Goal: Task Accomplishment & Management: Complete application form

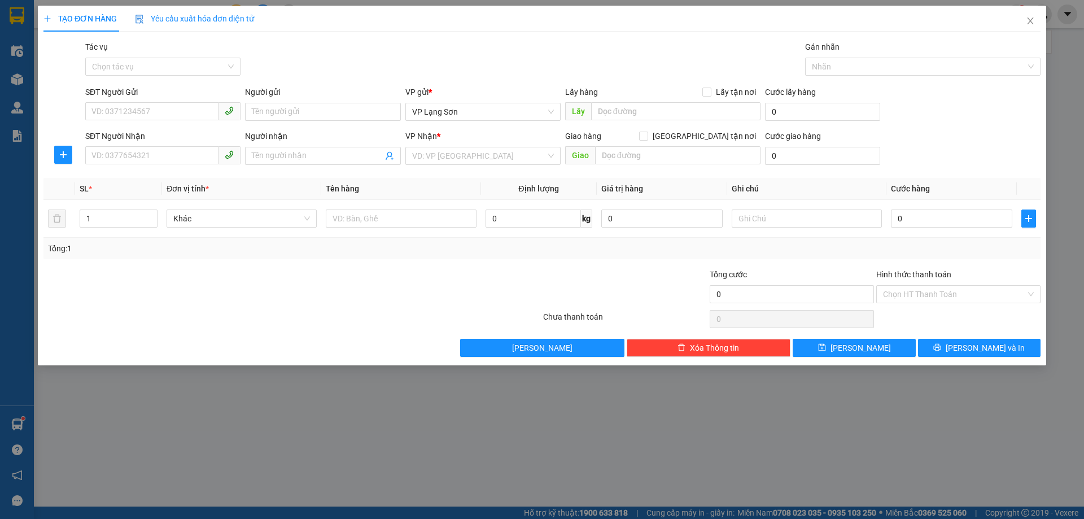
type input "0823691616"
click at [102, 137] on div "0823691616" at bounding box center [163, 134] width 142 height 12
checkbox input "true"
type input "NGÕ 2 XUÂN ĐỈNH"
type input "0823691616"
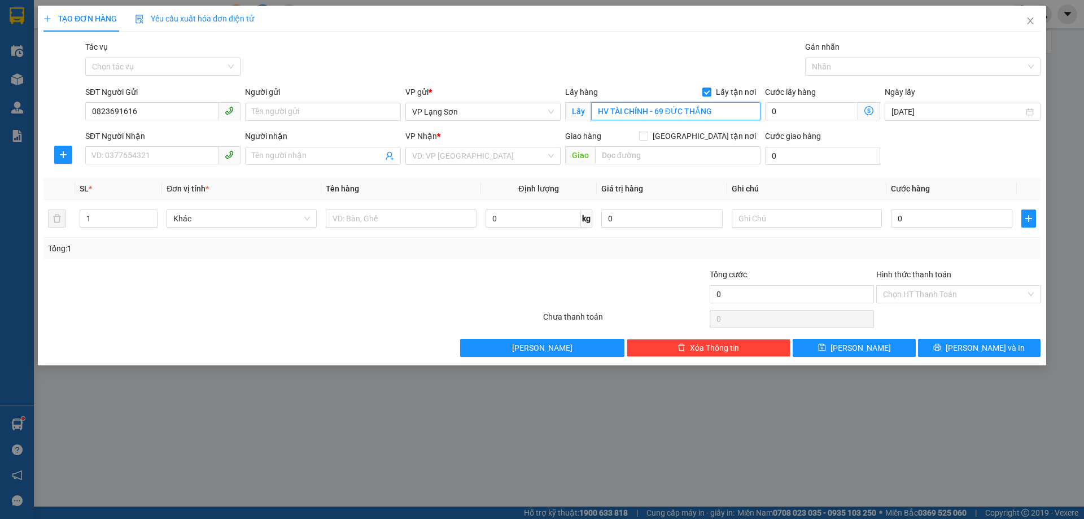
type input "HV TÀI CHÍNH - 69 ĐỨC THẮNG"
click at [124, 156] on input "SĐT Người Nhận" at bounding box center [151, 155] width 133 height 18
click at [464, 109] on span "VP Lạng Sơn" at bounding box center [483, 111] width 142 height 17
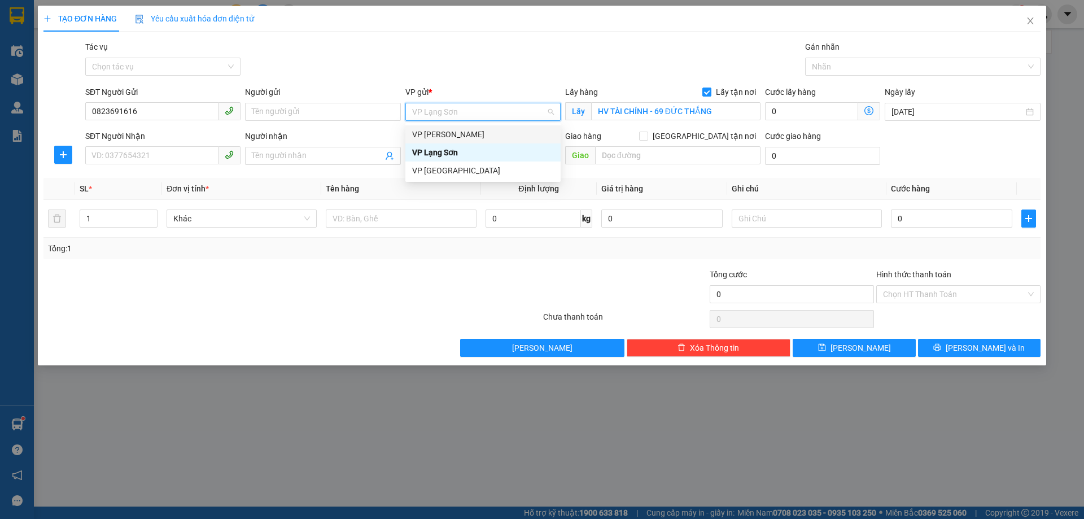
click at [449, 135] on div "VP [PERSON_NAME]" at bounding box center [483, 134] width 142 height 12
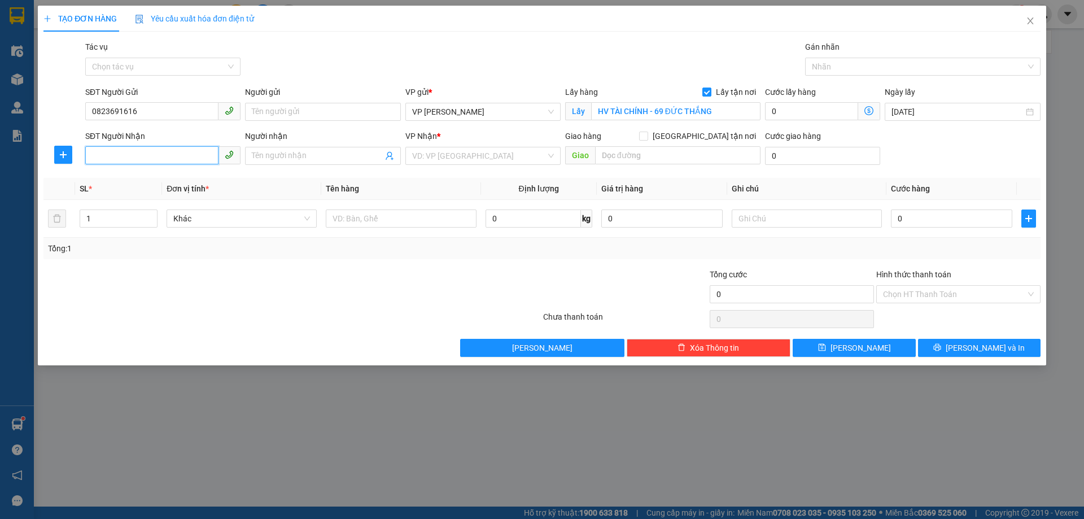
click at [120, 154] on input "SĐT Người Nhận" at bounding box center [151, 155] width 133 height 18
click at [446, 151] on input "search" at bounding box center [479, 155] width 134 height 17
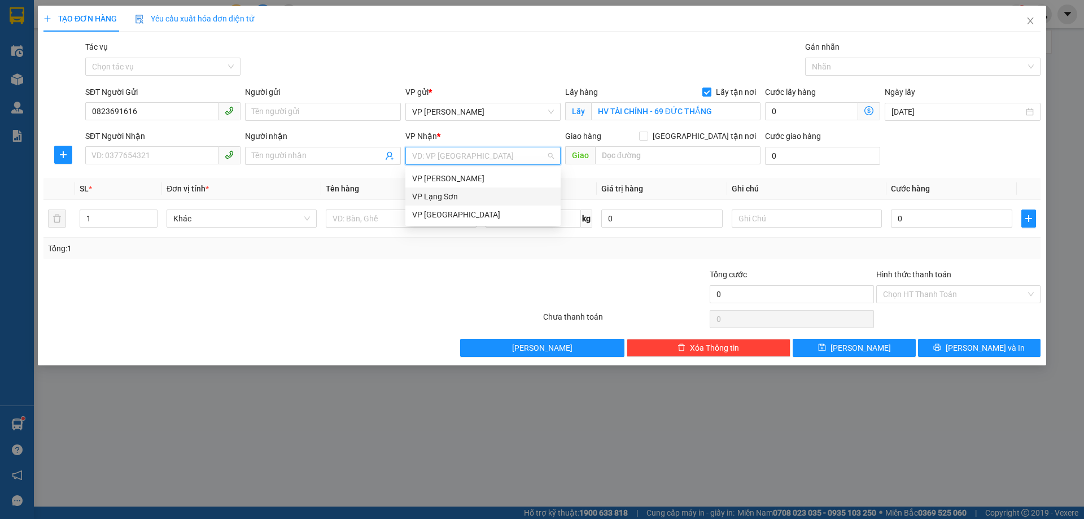
click at [442, 196] on div "VP Lạng Sơn" at bounding box center [483, 196] width 142 height 12
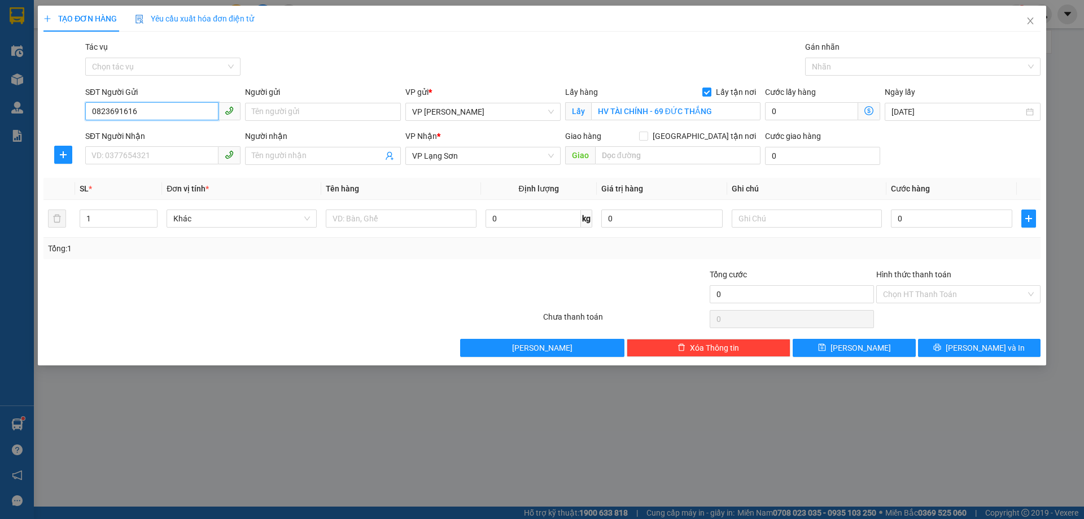
drag, startPoint x: 146, startPoint y: 111, endPoint x: 80, endPoint y: 112, distance: 66.0
click at [80, 112] on div "SĐT Người Gửi 0823691616 0823691616 Người gửi Tên người gửi VP gửi * VP Minh Kh…" at bounding box center [541, 106] width 999 height 40
click at [647, 137] on input "[GEOGRAPHIC_DATA] tận nơi" at bounding box center [643, 135] width 8 height 8
checkbox input "true"
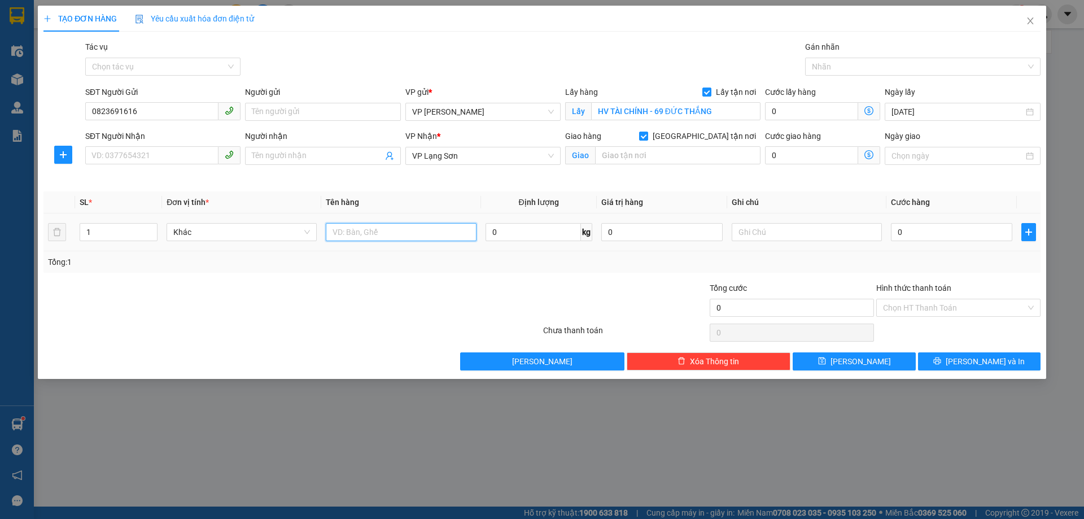
click at [387, 234] on input "text" at bounding box center [401, 232] width 150 height 18
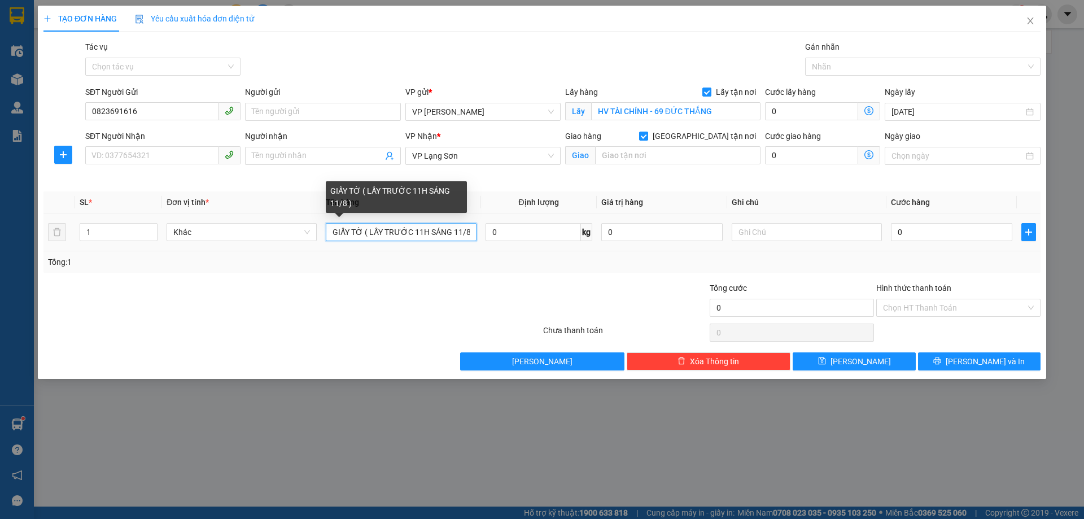
click at [420, 232] on input "GIẤY TỜ ( LẤY TRƯỚC 11H SÁNG 11/8 )" at bounding box center [401, 232] width 150 height 18
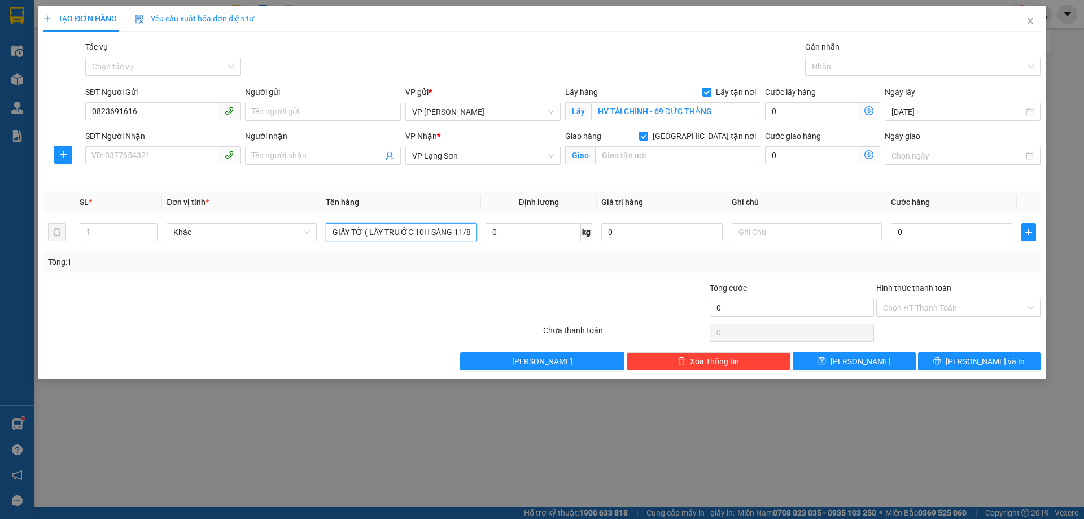
type input "GIẤY TỜ ( LẤY TRƯỚC 10H SÁNG 11/8 )"
paste input "088 8225596"
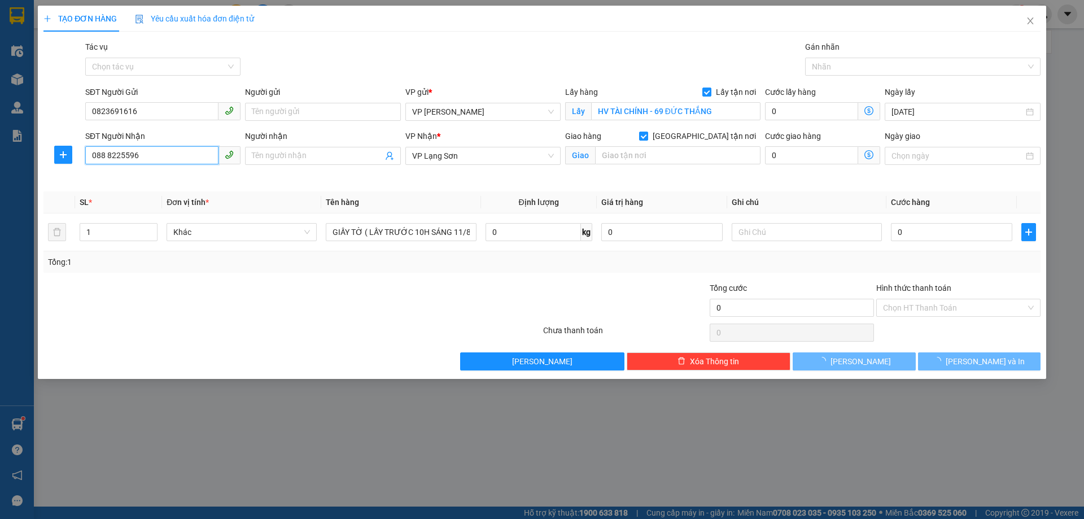
click at [107, 155] on input "088 8225596" at bounding box center [151, 155] width 133 height 18
type input "0888225596"
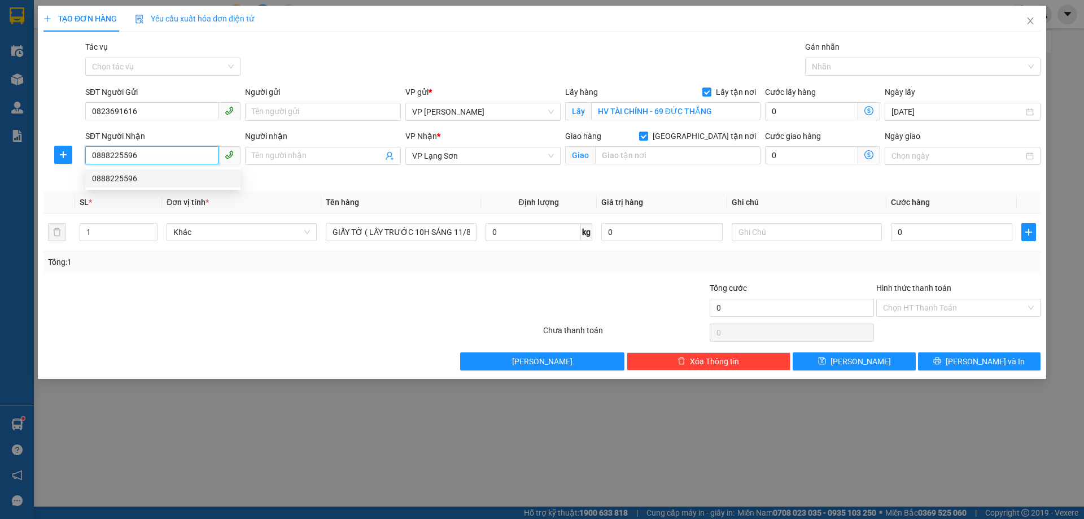
click at [134, 181] on div "0888225596" at bounding box center [163, 178] width 142 height 12
type input "C.A PHƯỜNG 68 LÊ ĐẠI HÀNH"
type input "0888225596"
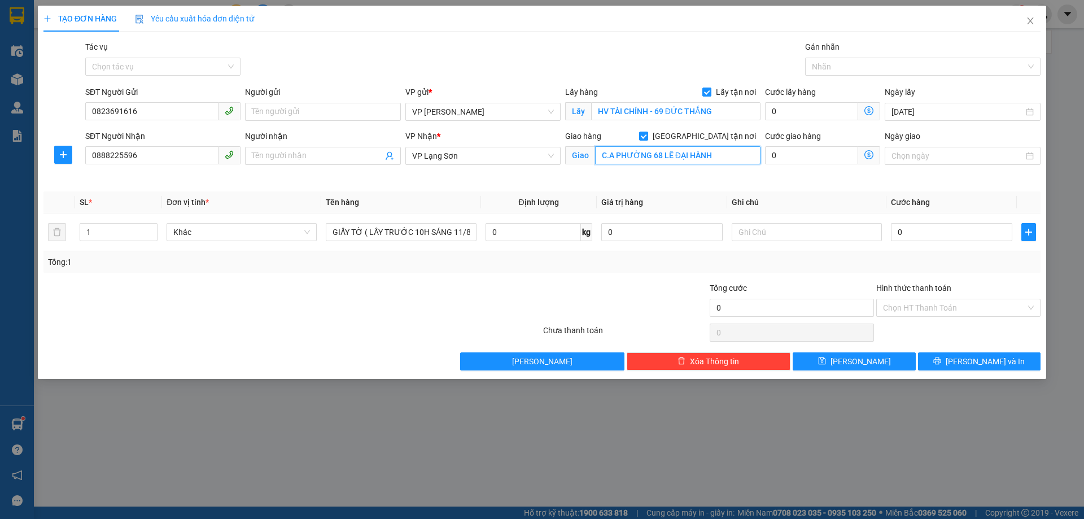
click at [721, 159] on input "C.A PHƯỜNG 68 LÊ ĐẠI HÀNH" at bounding box center [677, 155] width 165 height 18
click at [919, 231] on input "0" at bounding box center [951, 232] width 121 height 18
click at [818, 233] on input "text" at bounding box center [806, 232] width 150 height 18
click at [859, 364] on span "[PERSON_NAME]" at bounding box center [860, 361] width 60 height 12
click at [917, 229] on input "0" at bounding box center [951, 232] width 121 height 18
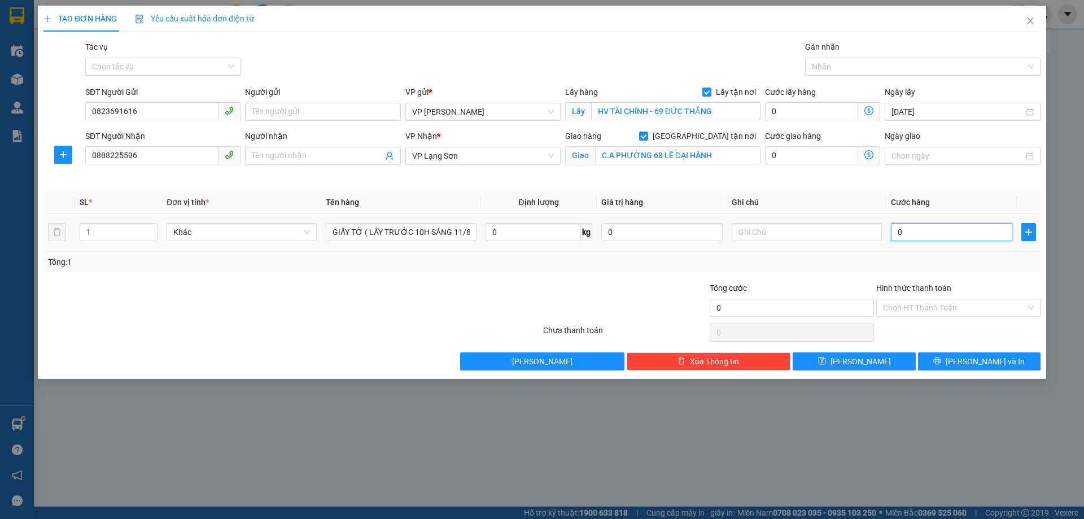
type input "1"
type input "1.000"
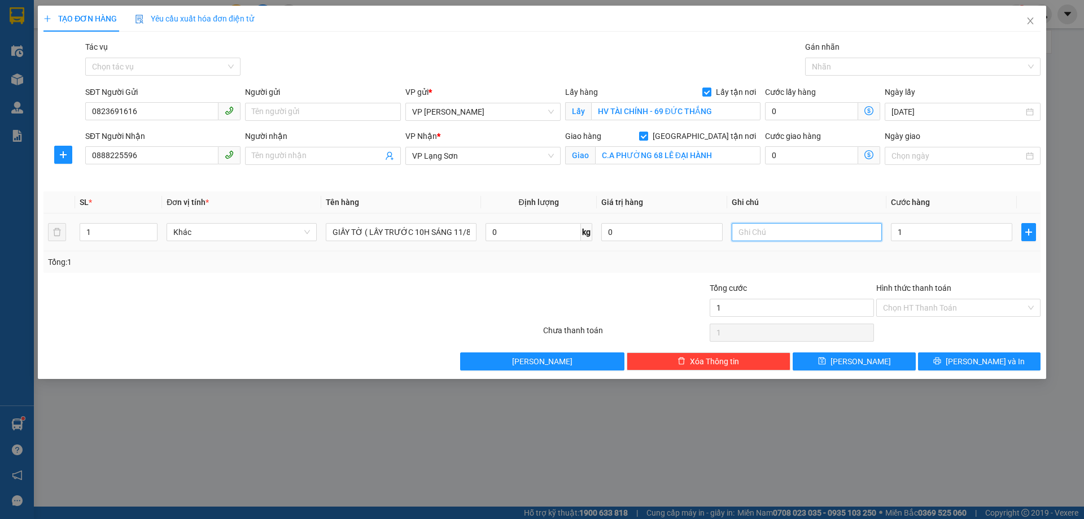
type input "1.000"
click at [750, 233] on input "text" at bounding box center [806, 232] width 150 height 18
type input "BẠN SẾP"
click at [861, 361] on span "[PERSON_NAME]" at bounding box center [860, 361] width 60 height 12
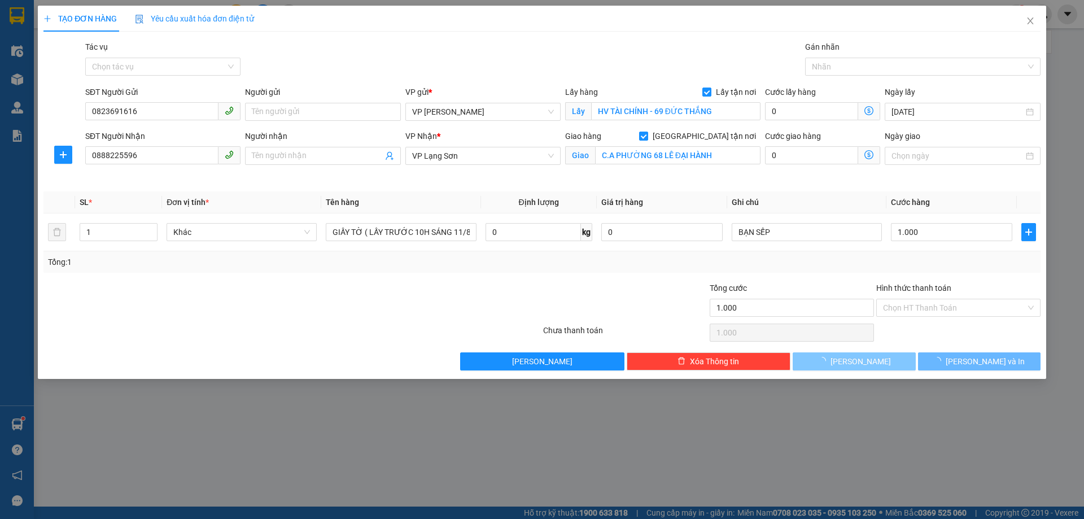
checkbox input "false"
type input "0"
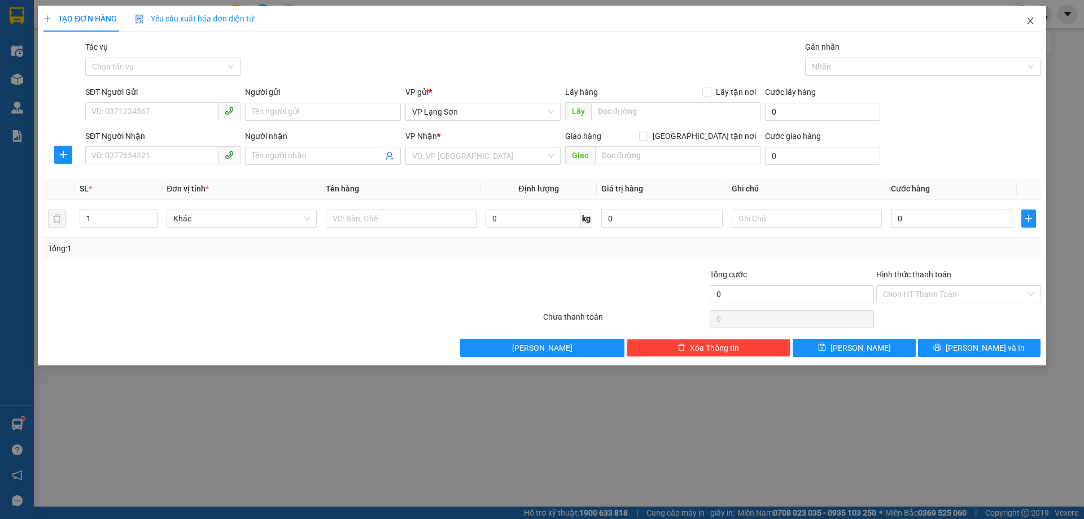
click at [1029, 21] on icon "close" at bounding box center [1029, 20] width 9 height 9
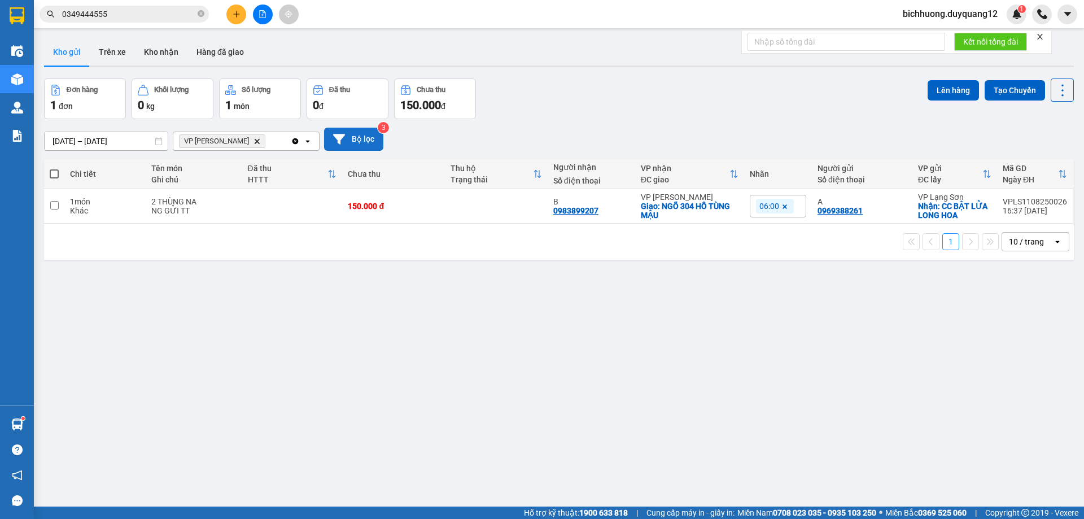
click at [354, 144] on button "Bộ lọc" at bounding box center [353, 139] width 59 height 23
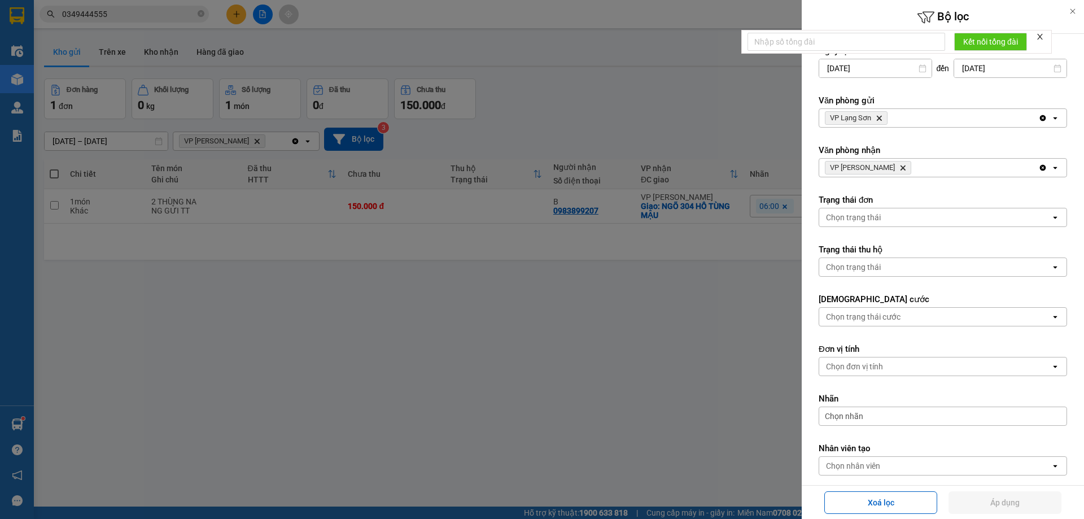
click at [910, 119] on div "VP Lạng Sơn Delete" at bounding box center [928, 118] width 219 height 18
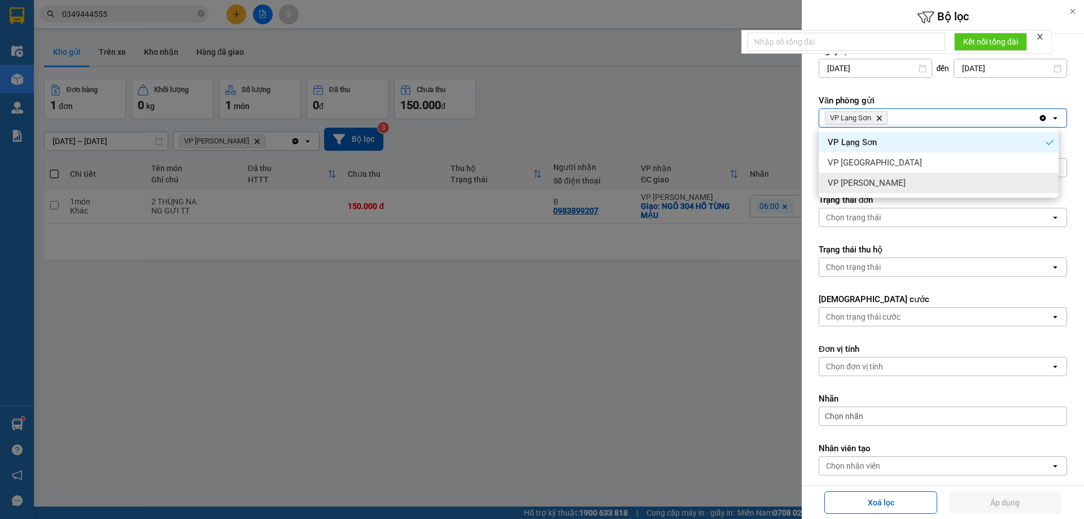
click at [883, 182] on div "VP [PERSON_NAME]" at bounding box center [938, 183] width 240 height 20
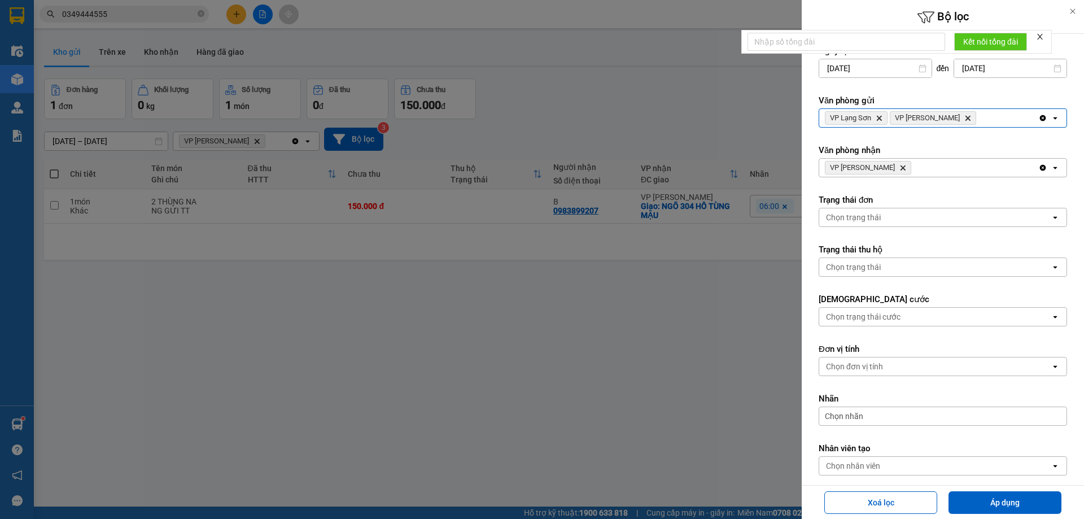
click at [920, 166] on div "VP Minh Khai Delete" at bounding box center [928, 168] width 219 height 18
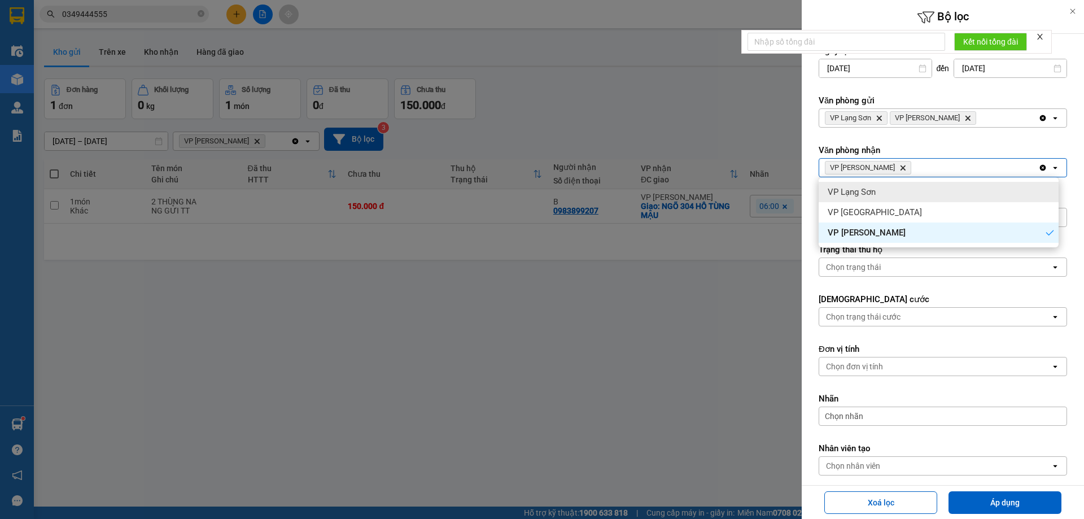
click at [886, 194] on div "VP Lạng Sơn" at bounding box center [938, 192] width 240 height 20
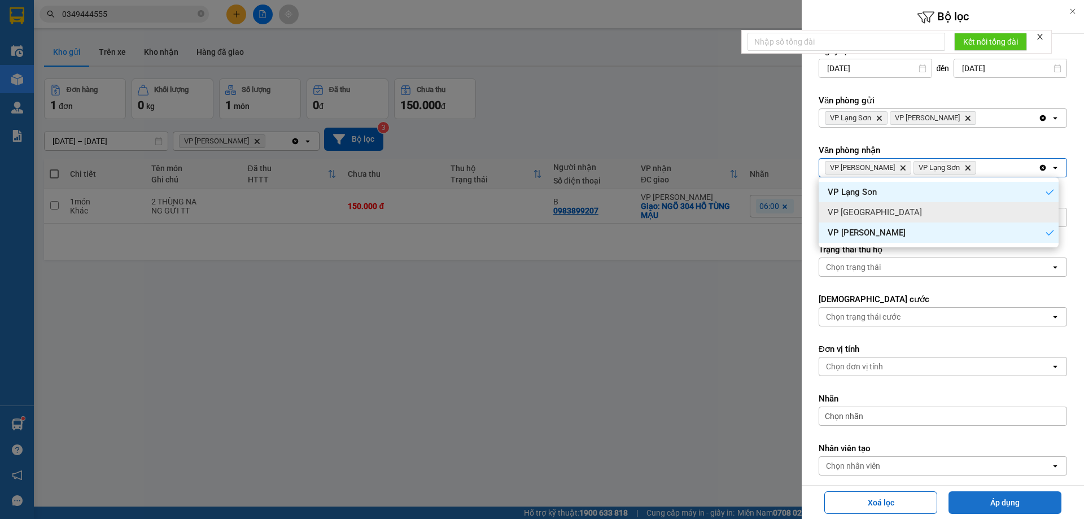
click at [992, 498] on button "Áp dụng" at bounding box center [1004, 502] width 113 height 23
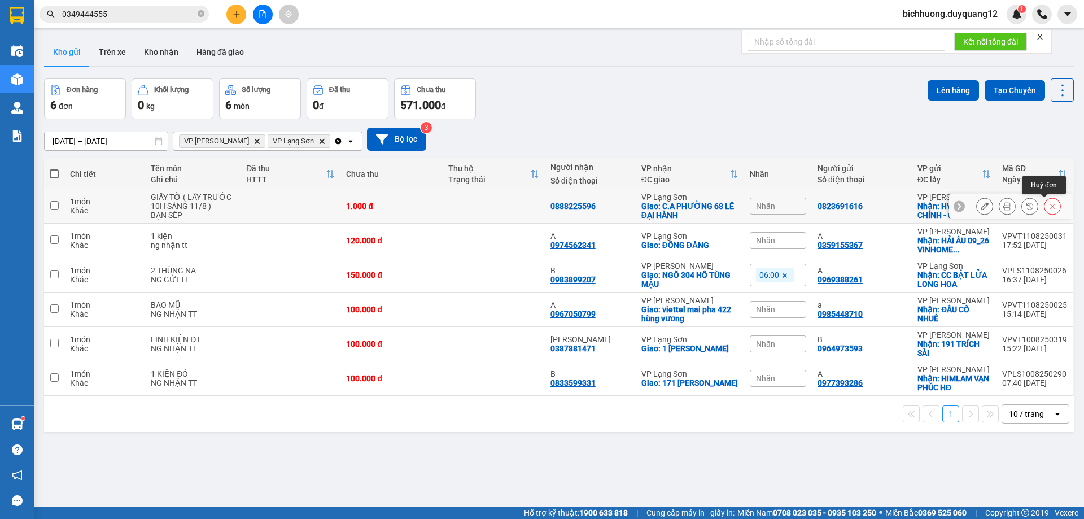
click at [1048, 207] on icon at bounding box center [1052, 206] width 8 height 8
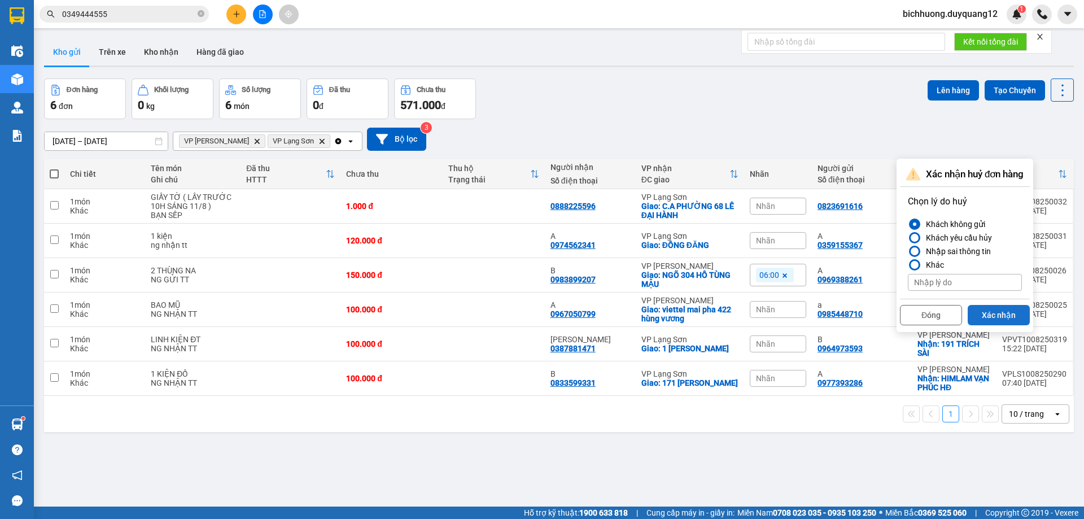
click at [1007, 317] on button "Xác nhận" at bounding box center [998, 315] width 62 height 20
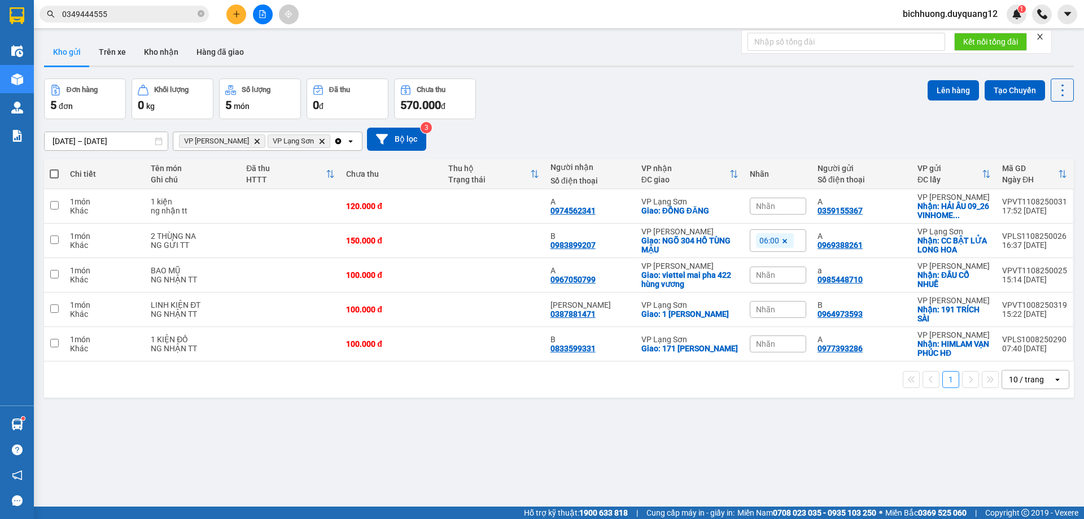
click at [943, 14] on span "bichhuong.duyquang12" at bounding box center [949, 14] width 113 height 14
click at [922, 37] on span "Đăng xuất" at bounding box center [954, 35] width 91 height 12
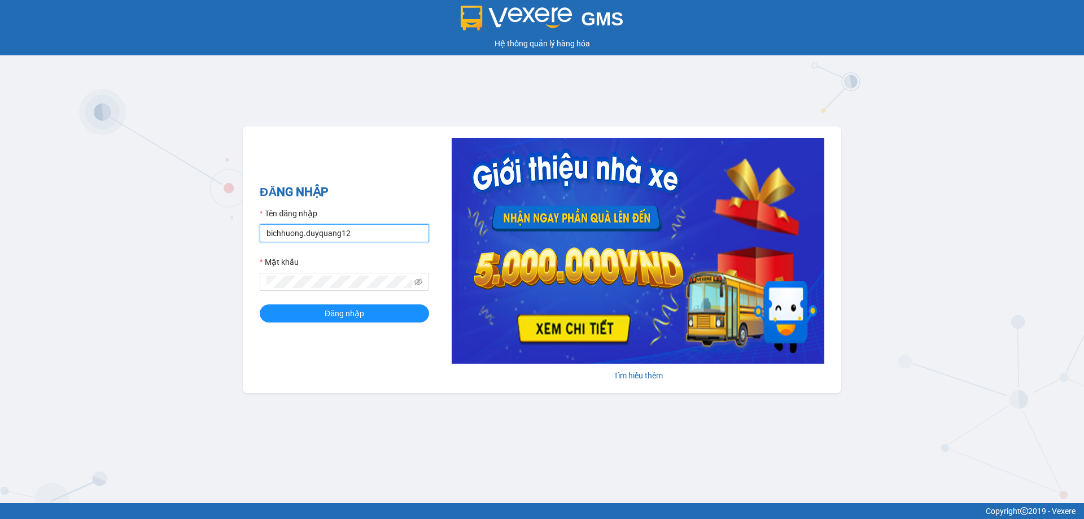
click at [383, 224] on input "bichhuong.duyquang12" at bounding box center [344, 233] width 169 height 18
type input "hoangngoc.duyquang12"
click at [350, 319] on span "Đăng nhập" at bounding box center [345, 313] width 40 height 12
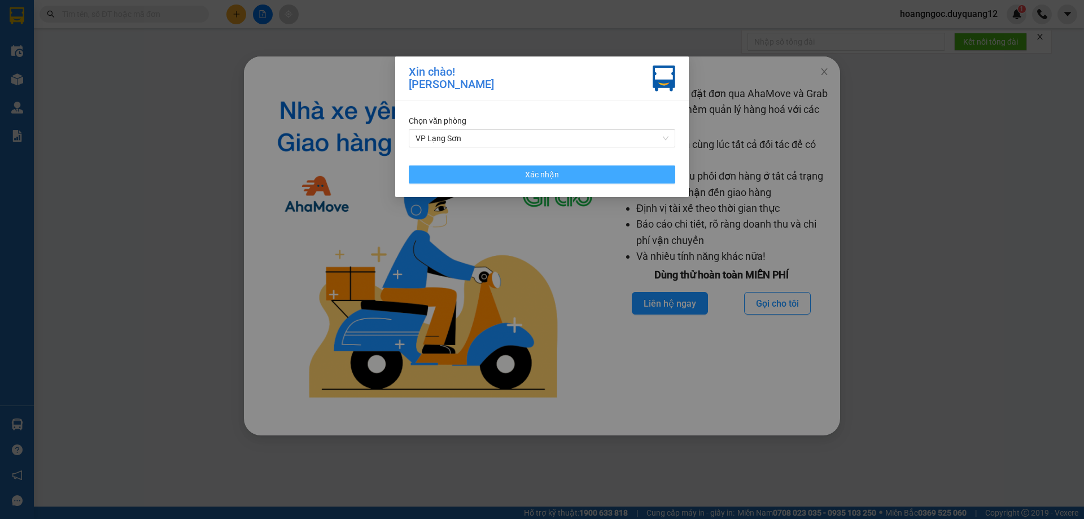
click at [540, 182] on button "Xác nhận" at bounding box center [542, 174] width 266 height 18
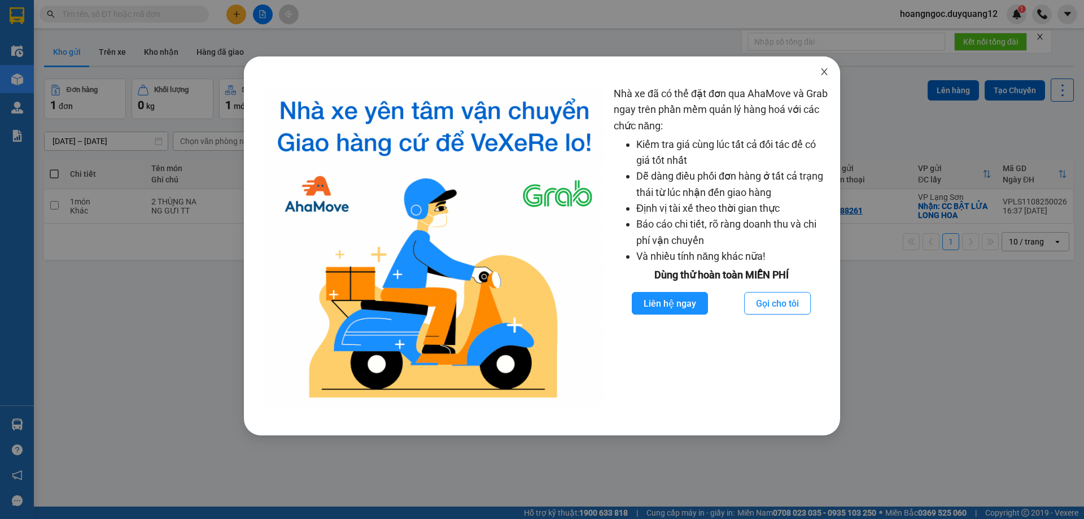
click at [823, 71] on icon "close" at bounding box center [823, 71] width 9 height 9
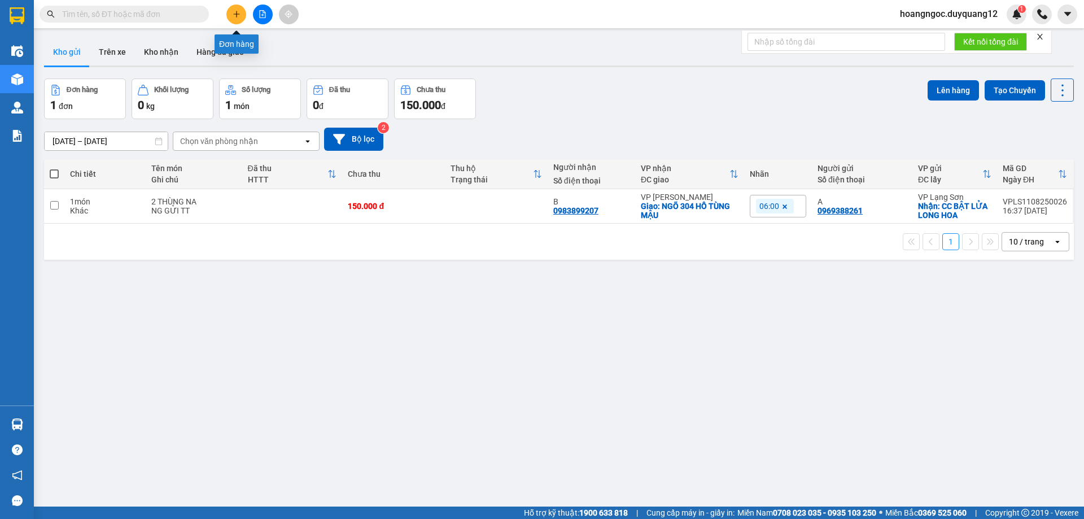
click at [235, 16] on icon "plus" at bounding box center [237, 14] width 8 height 8
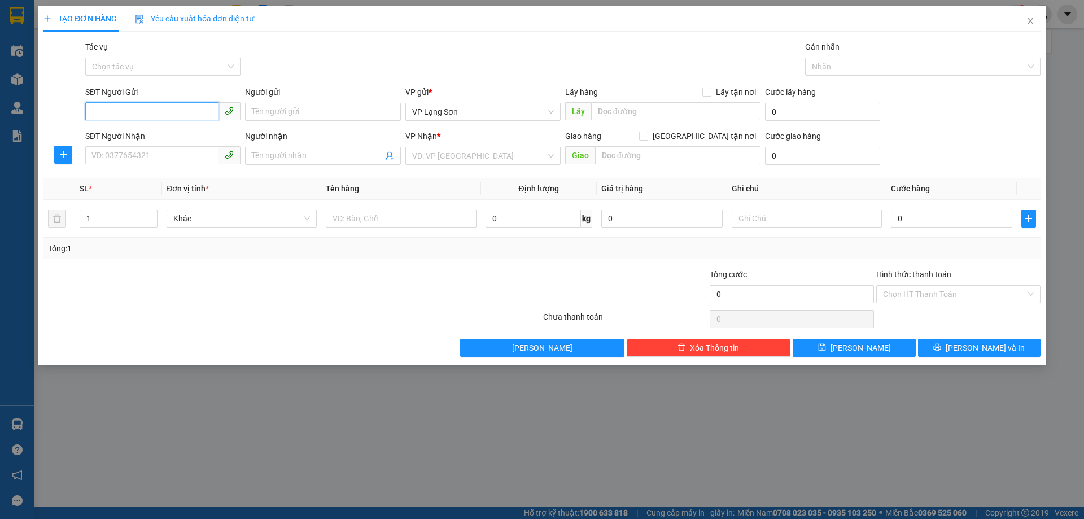
click at [136, 105] on input "SĐT Người Gửi" at bounding box center [151, 111] width 133 height 18
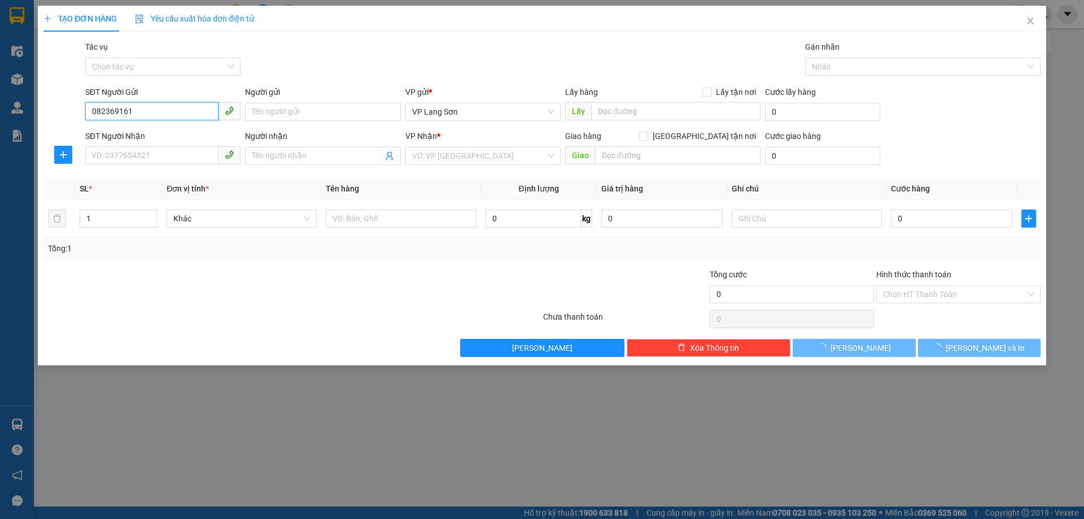
type input "0823691616"
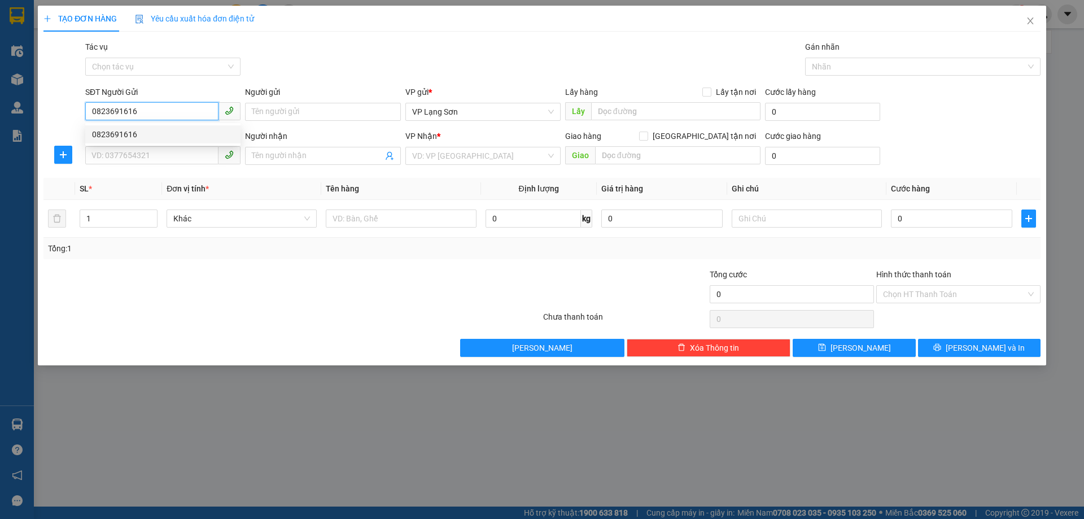
click at [116, 133] on div "0823691616" at bounding box center [163, 134] width 142 height 12
checkbox input "true"
type input "NGÕ 2 XUÂN ĐỈNH"
type input "0823691616"
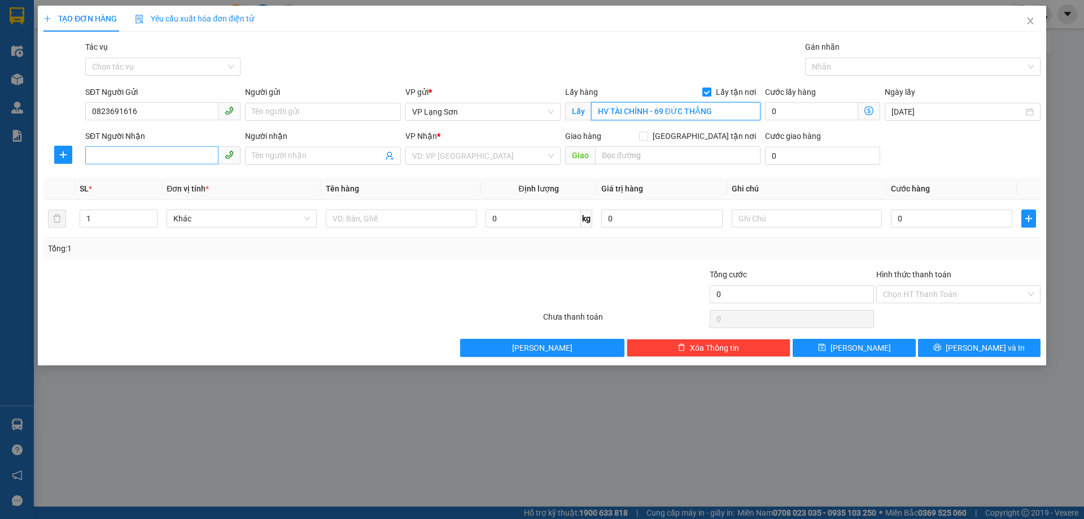
type input "HV TÀI CHÍNH - 69 ĐỨC THẮNG"
click at [126, 158] on input "SĐT Người Nhận" at bounding box center [151, 155] width 133 height 18
paste input "088 8225596"
click at [104, 154] on input "088 8225596" at bounding box center [151, 155] width 133 height 18
type input "0888225596"
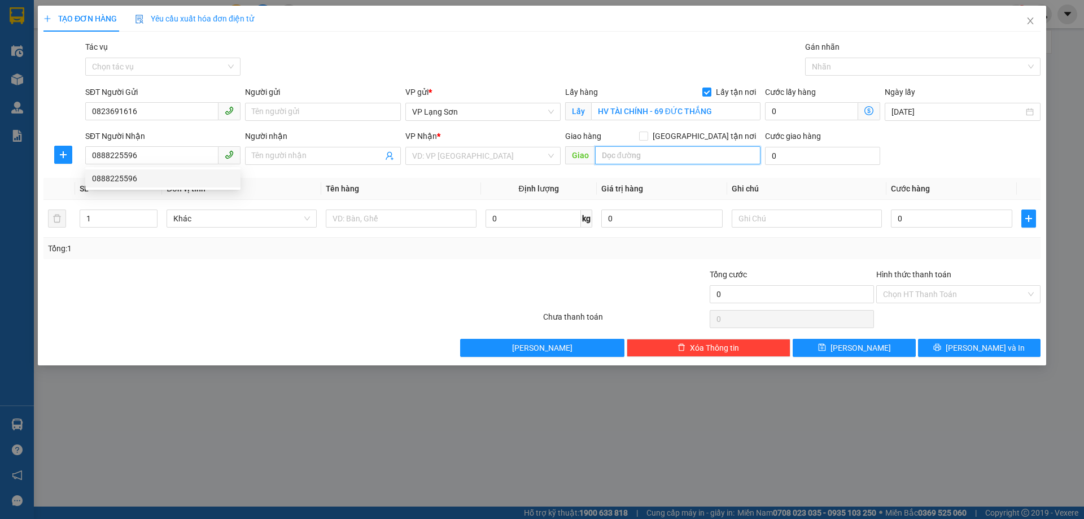
click at [659, 155] on input "text" at bounding box center [677, 155] width 165 height 18
type input "167 [PERSON_NAME]"
click at [453, 152] on input "search" at bounding box center [479, 155] width 134 height 17
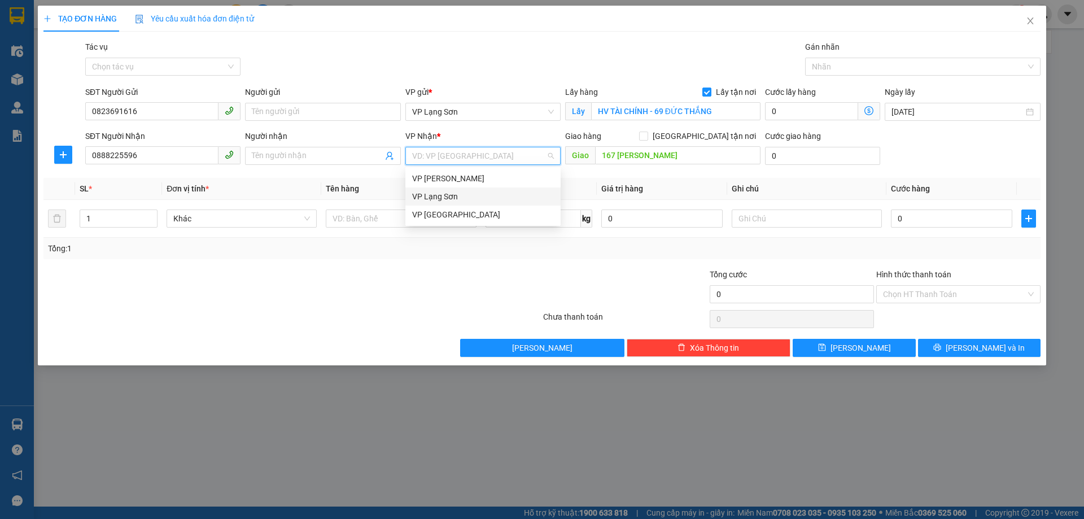
click at [445, 196] on div "VP Lạng Sơn" at bounding box center [483, 196] width 142 height 12
click at [477, 109] on span "VP Lạng Sơn" at bounding box center [483, 111] width 142 height 17
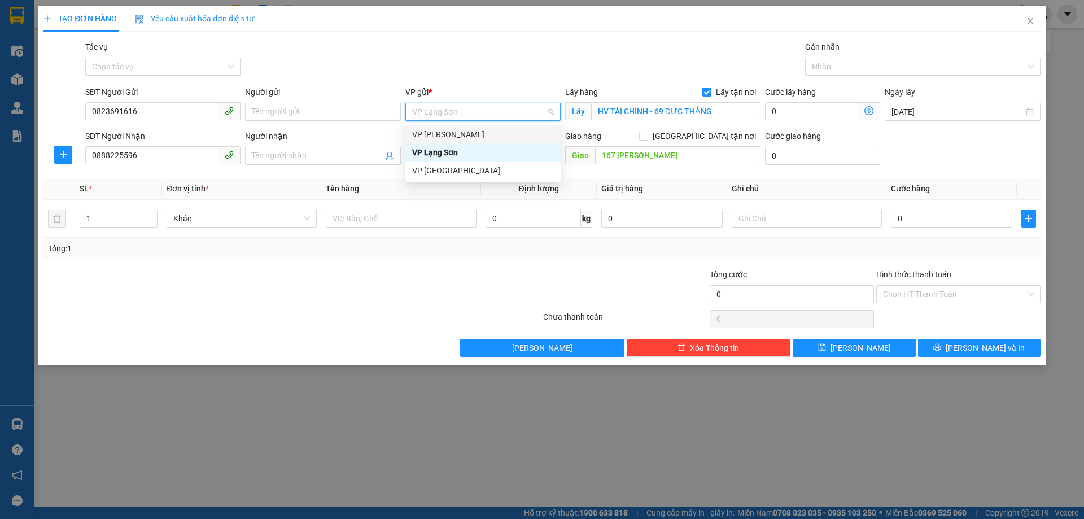
click at [464, 131] on div "VP [PERSON_NAME]" at bounding box center [483, 134] width 142 height 12
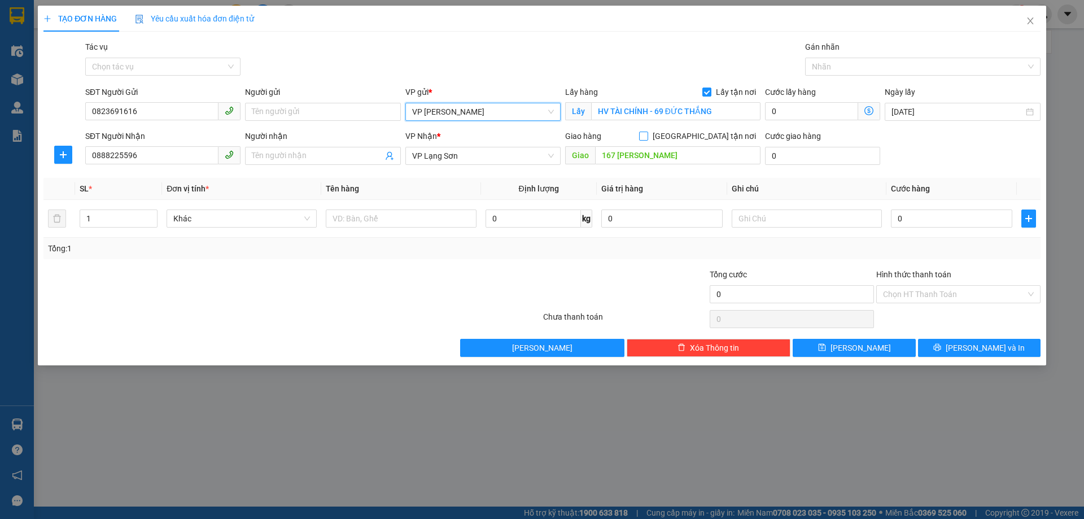
click at [647, 138] on input "[GEOGRAPHIC_DATA] tận nơi" at bounding box center [643, 135] width 8 height 8
checkbox input "true"
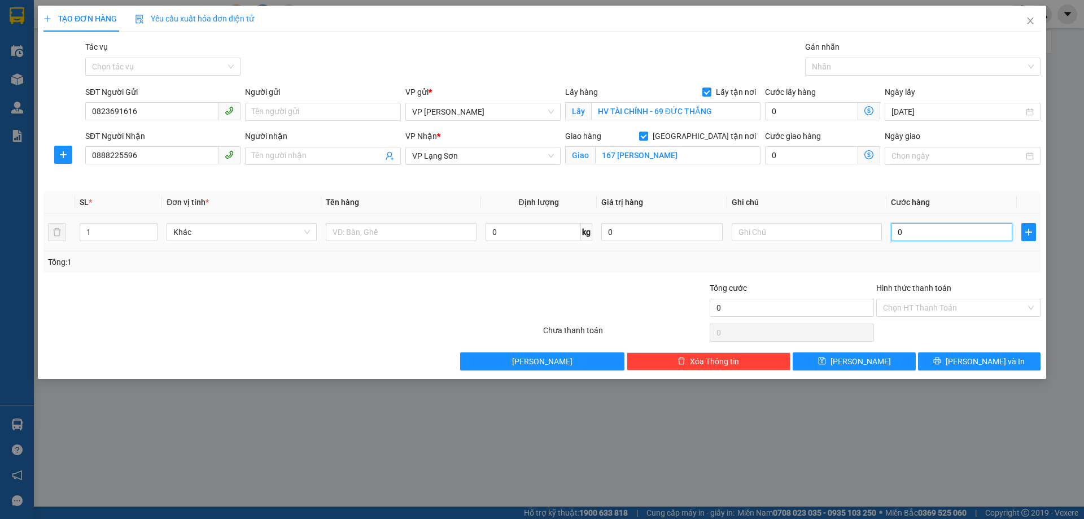
click at [937, 233] on input "0" at bounding box center [951, 232] width 121 height 18
type input "1"
click at [757, 230] on input "text" at bounding box center [806, 232] width 150 height 18
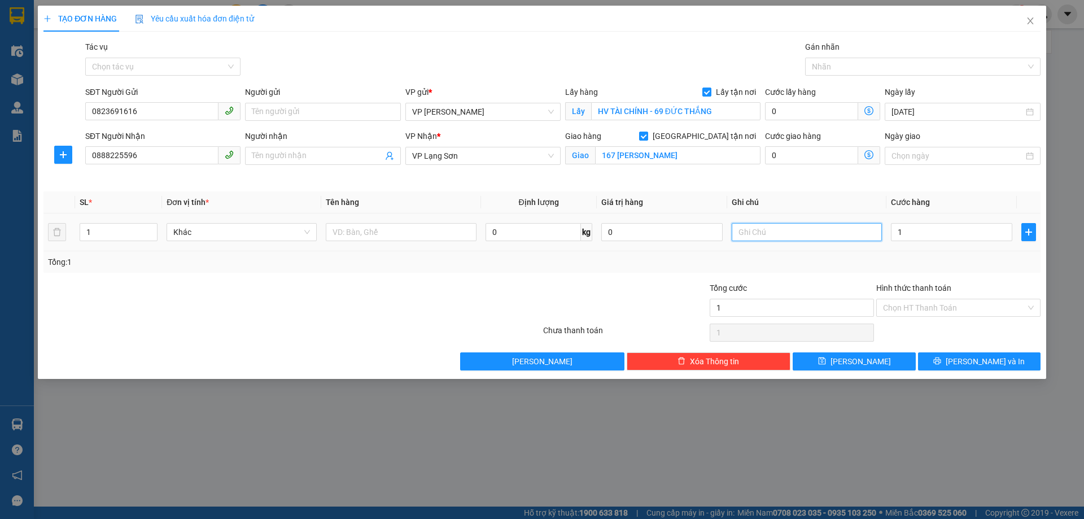
type input "1.000"
type input "C"
type input "BẠN SẾP"
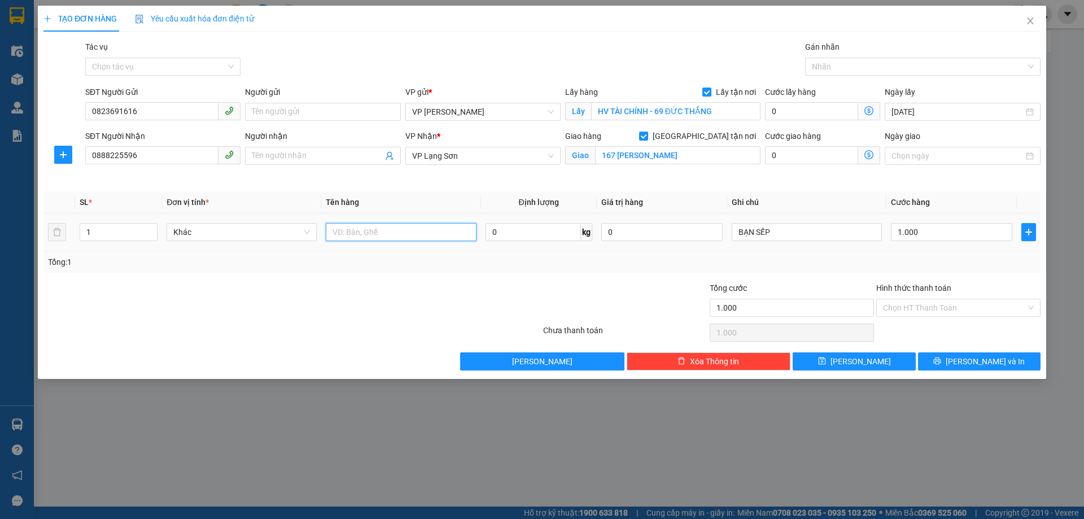
click at [361, 235] on input "text" at bounding box center [401, 232] width 150 height 18
type input "GIẦY TỜ ( LẤY TRC 10H SÁNG 11/8 )"
click at [856, 360] on span "[PERSON_NAME]" at bounding box center [860, 361] width 60 height 12
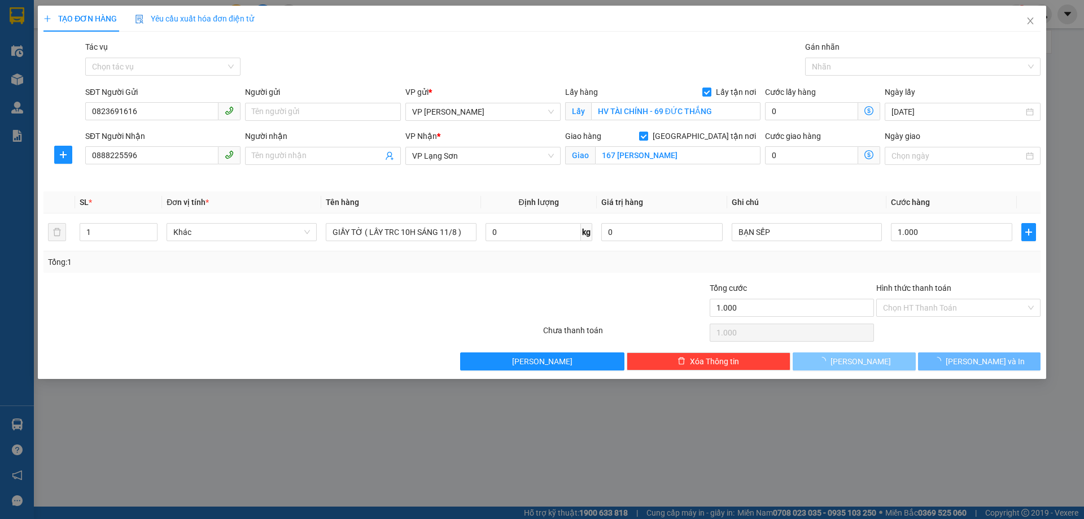
checkbox input "false"
type input "0"
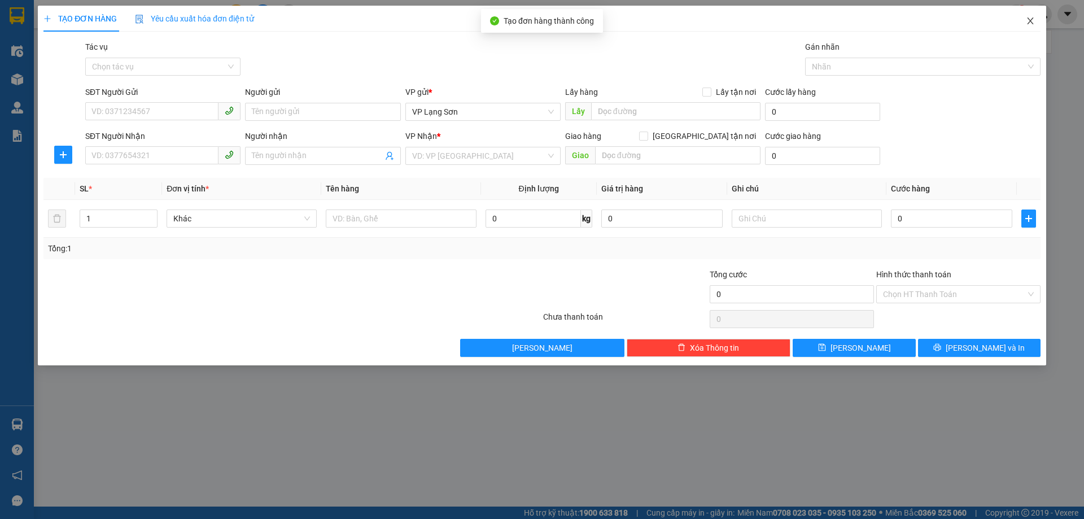
click at [1027, 21] on icon "close" at bounding box center [1029, 20] width 9 height 9
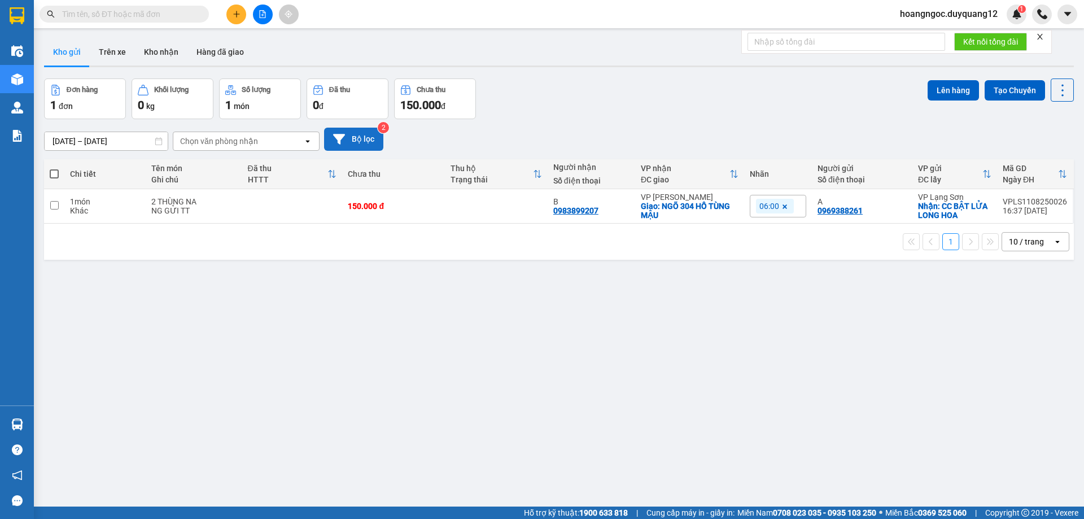
click at [370, 141] on button "Bộ lọc" at bounding box center [353, 139] width 59 height 23
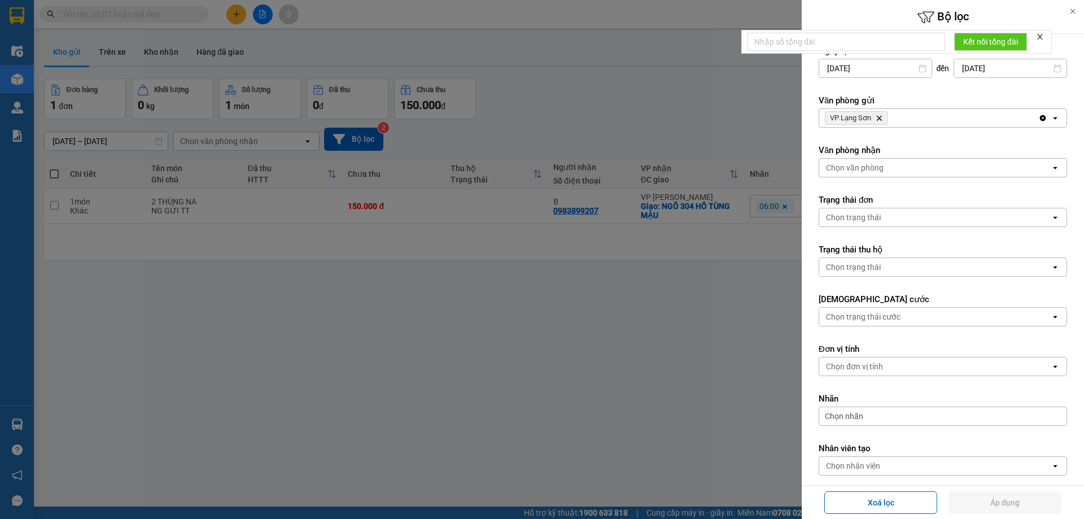
click at [931, 114] on div "VP Lạng Sơn Delete" at bounding box center [928, 118] width 219 height 18
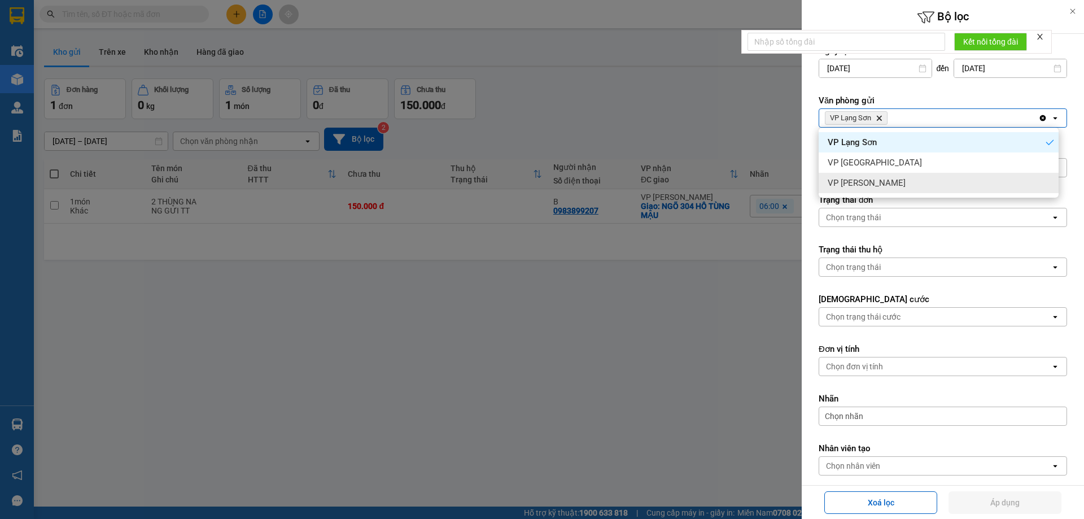
click at [863, 183] on span "VP [PERSON_NAME]" at bounding box center [866, 182] width 78 height 11
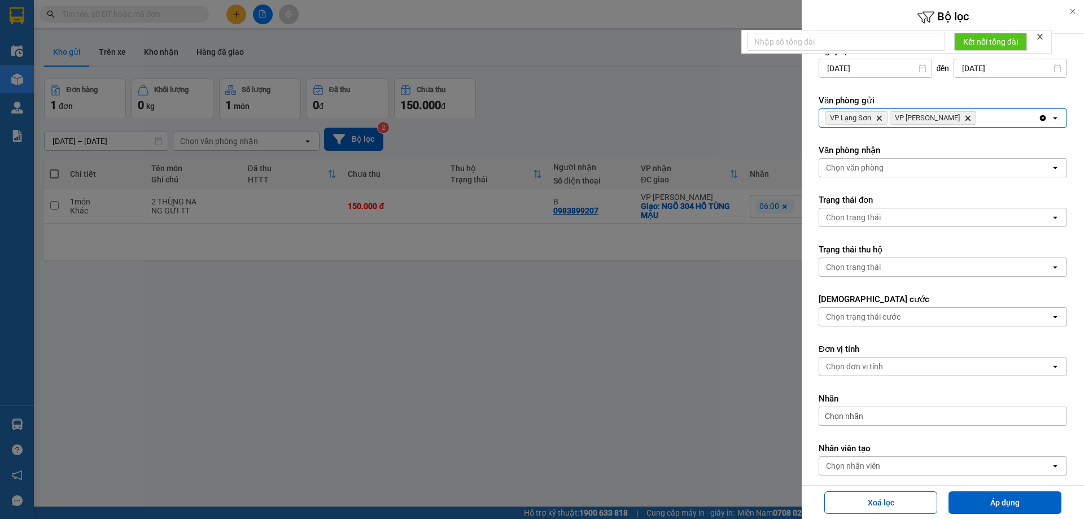
click at [847, 160] on div "Chọn văn phòng" at bounding box center [934, 168] width 231 height 18
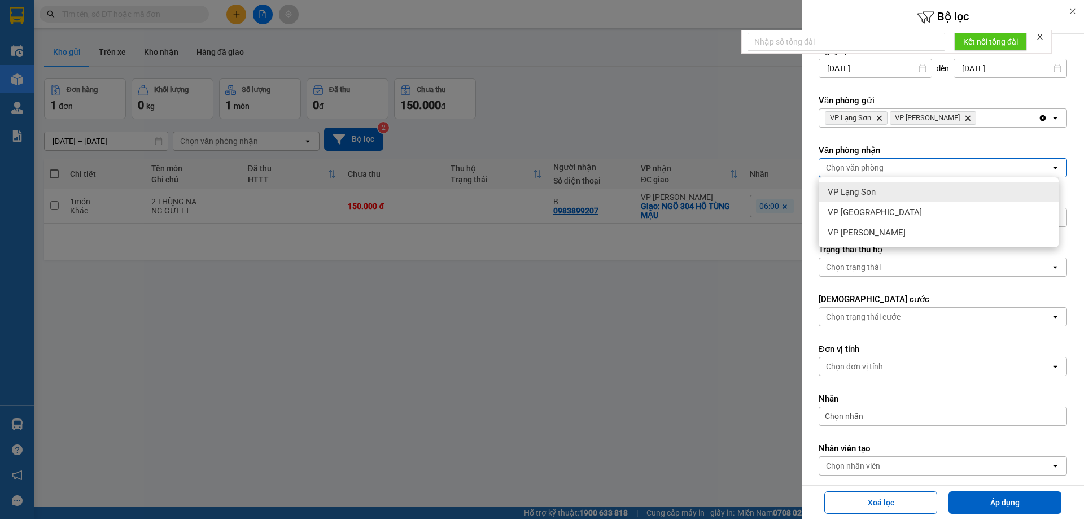
click at [844, 193] on span "VP Lạng Sơn" at bounding box center [851, 191] width 48 height 11
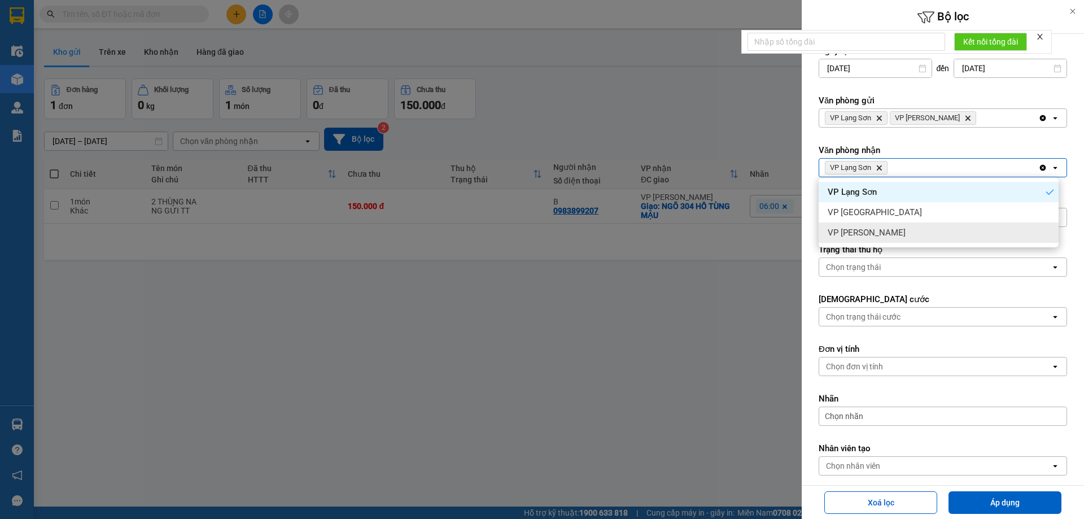
click at [857, 233] on span "VP [PERSON_NAME]" at bounding box center [866, 232] width 78 height 11
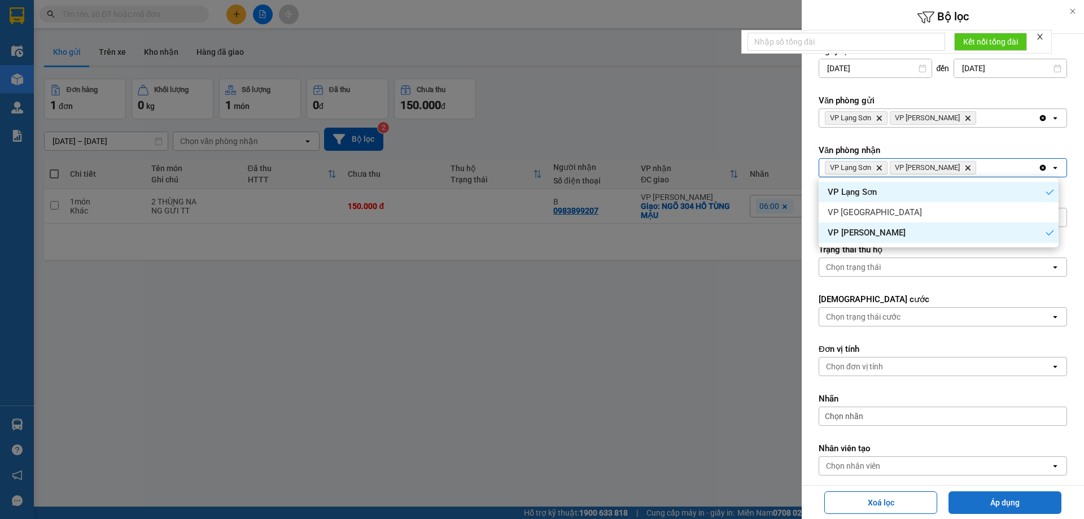
click at [1001, 503] on button "Áp dụng" at bounding box center [1004, 502] width 113 height 23
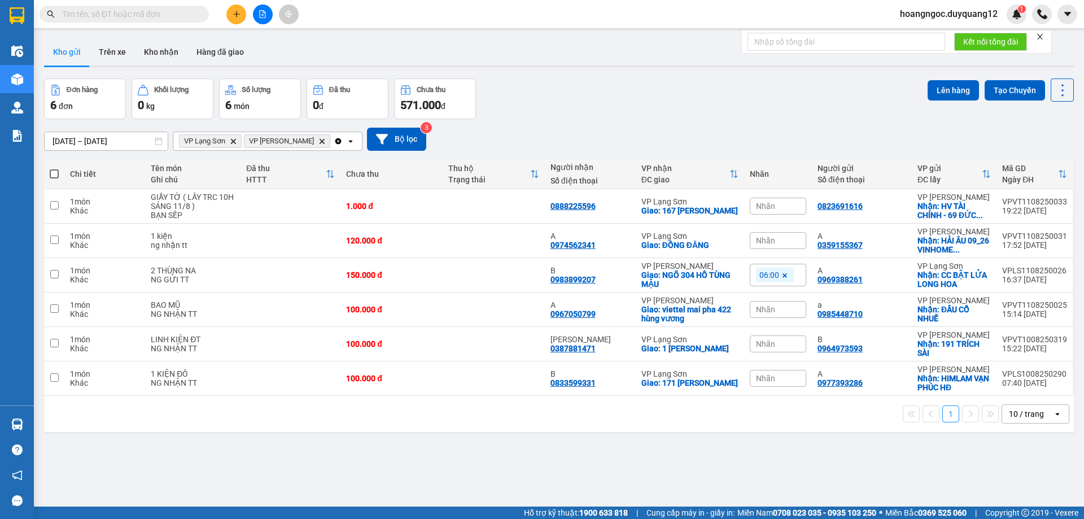
click at [764, 204] on span "Nhãn" at bounding box center [765, 205] width 19 height 9
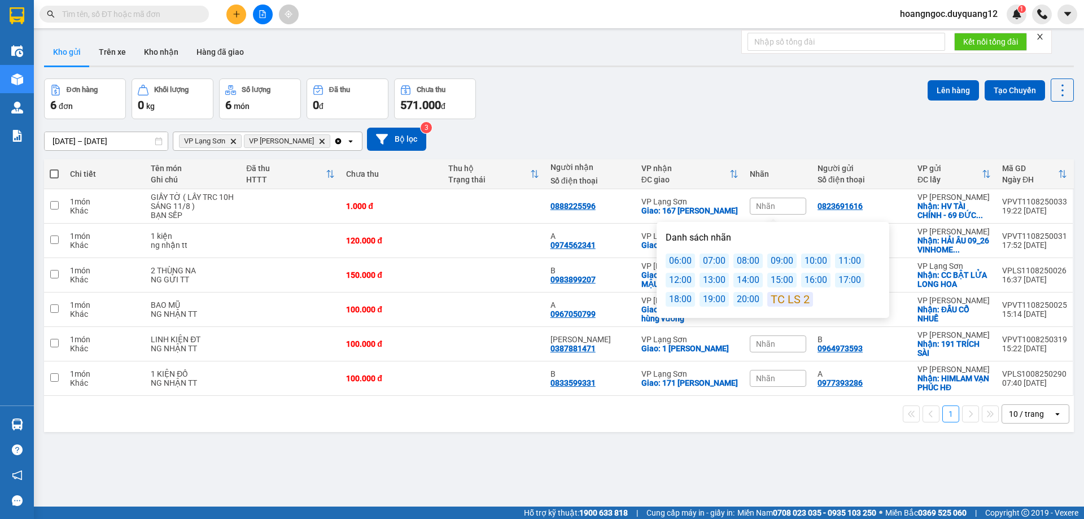
click at [741, 261] on div "08:00" at bounding box center [747, 260] width 29 height 15
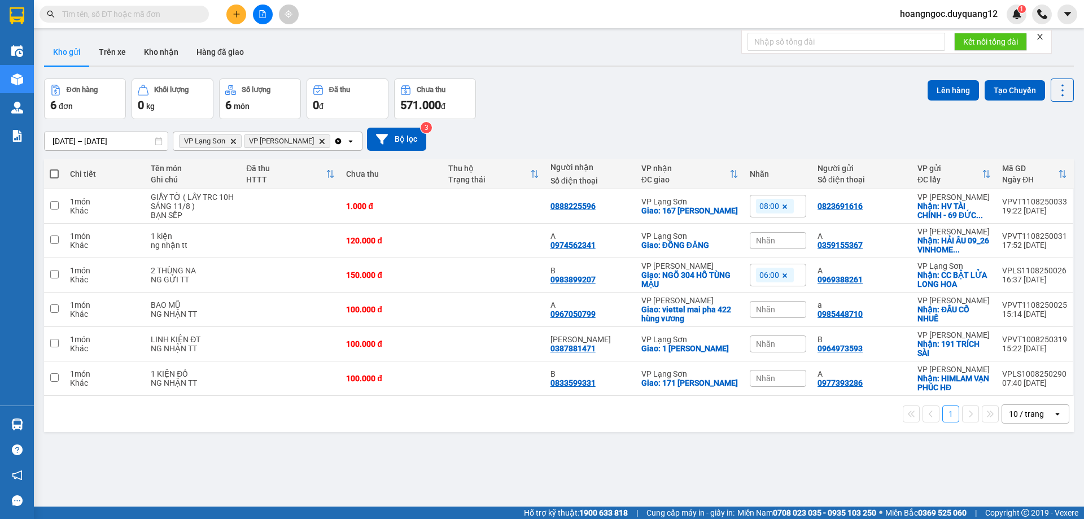
click at [708, 130] on div "[DATE] – [DATE] Press the down arrow key to interact with the calendar and sele…" at bounding box center [558, 139] width 1029 height 23
paste input "0966191369"
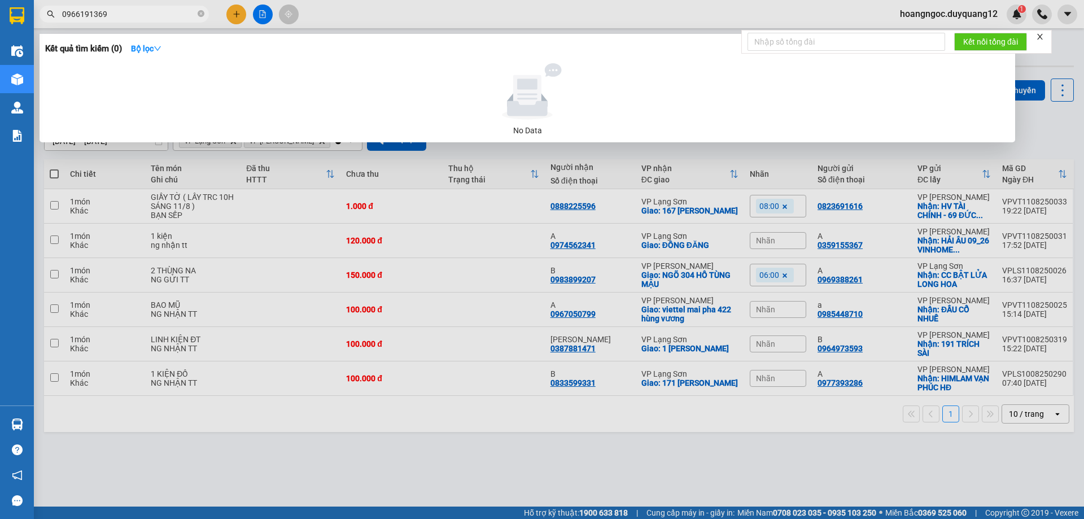
type input "0966191369"
click at [584, 14] on div at bounding box center [542, 259] width 1084 height 519
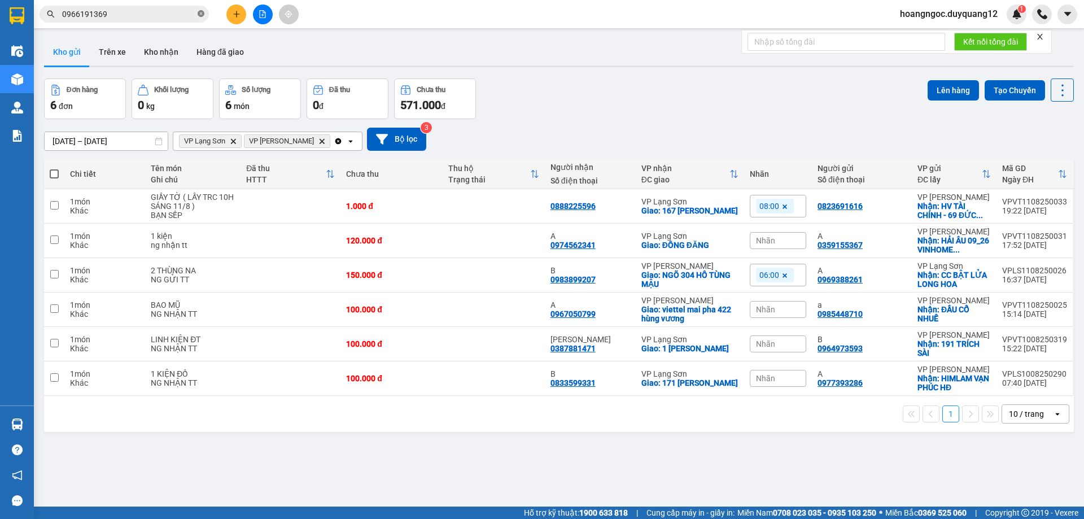
click at [204, 15] on icon "close-circle" at bounding box center [201, 13] width 7 height 7
click at [168, 15] on input "text" at bounding box center [128, 14] width 133 height 12
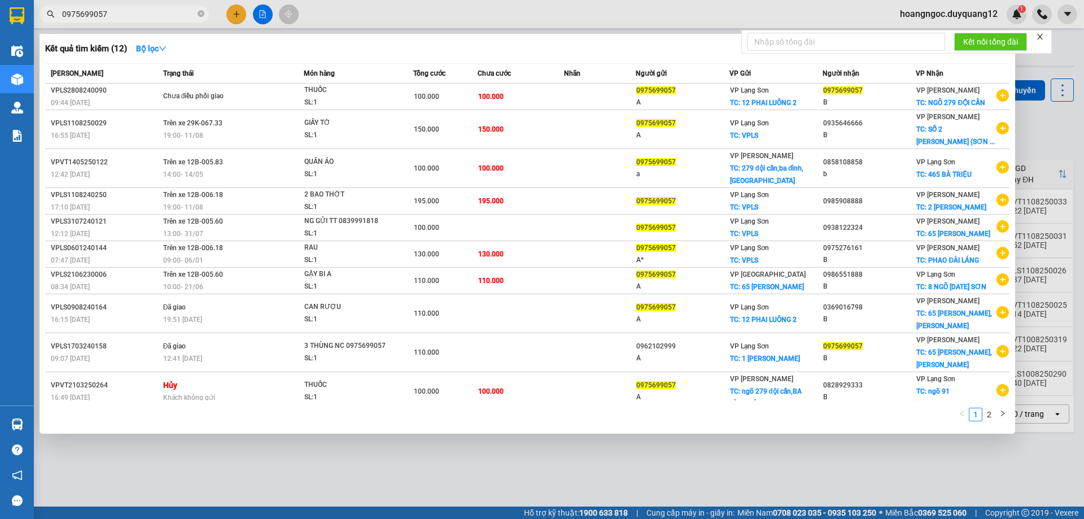
type input "0975699057"
click at [670, 17] on div at bounding box center [542, 259] width 1084 height 519
